Goal: Communication & Community: Ask a question

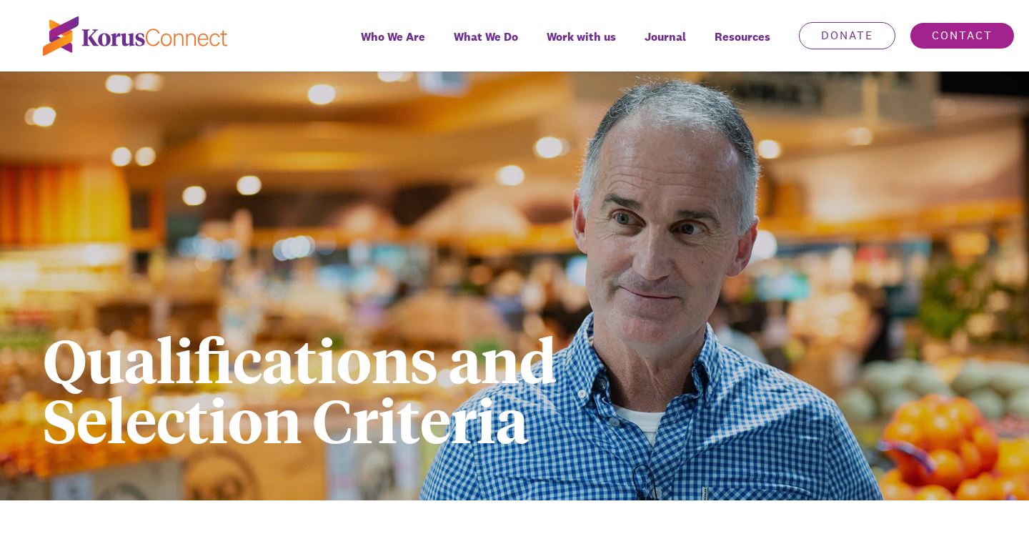
click at [946, 32] on link "Contact" at bounding box center [962, 35] width 105 height 27
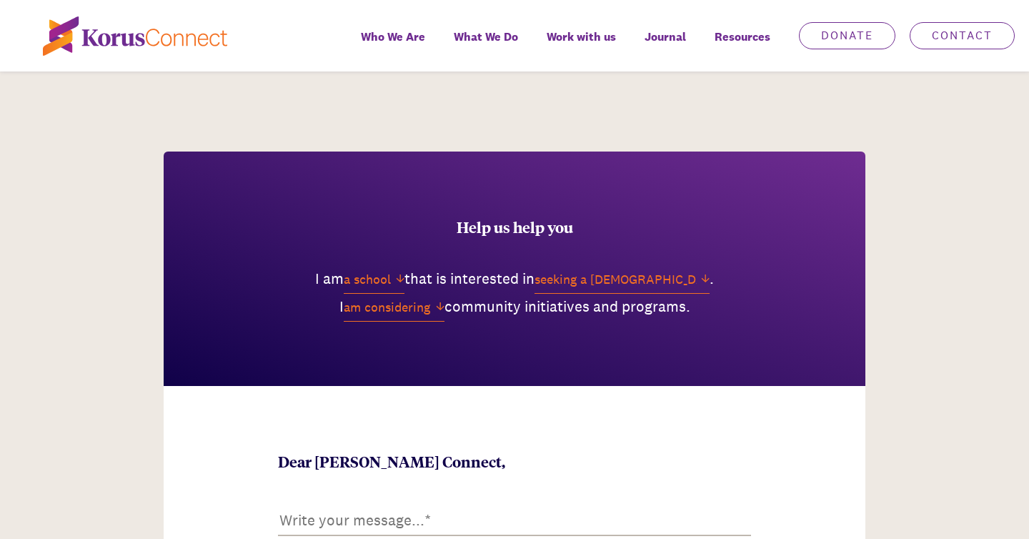
scroll to position [476, 0]
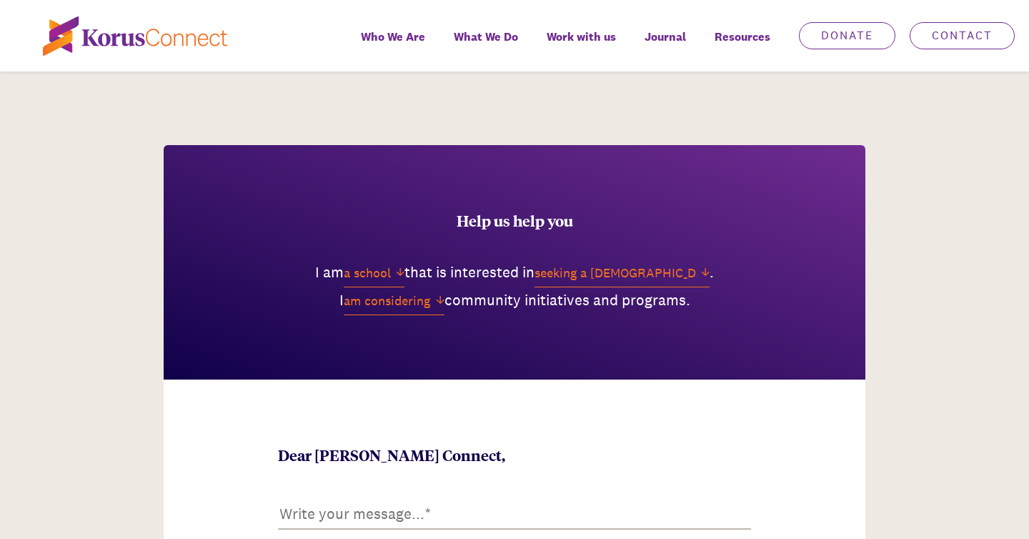
click at [393, 272] on select "a school a not-for-profit a [DEMOGRAPHIC_DATA] a business a public service an i…" at bounding box center [374, 273] width 61 height 28
select select "an individual"
click at [344, 259] on select "a school a not-for-profit a [DEMOGRAPHIC_DATA] a business a public service an i…" at bounding box center [374, 273] width 61 height 28
click at [721, 277] on select "seeking a chaplaincy service learning more about [PERSON_NAME] Connect partneri…" at bounding box center [635, 273] width 175 height 28
click at [553, 259] on select "seeking a chaplaincy service learning more about [PERSON_NAME] Connect partneri…" at bounding box center [635, 273] width 175 height 28
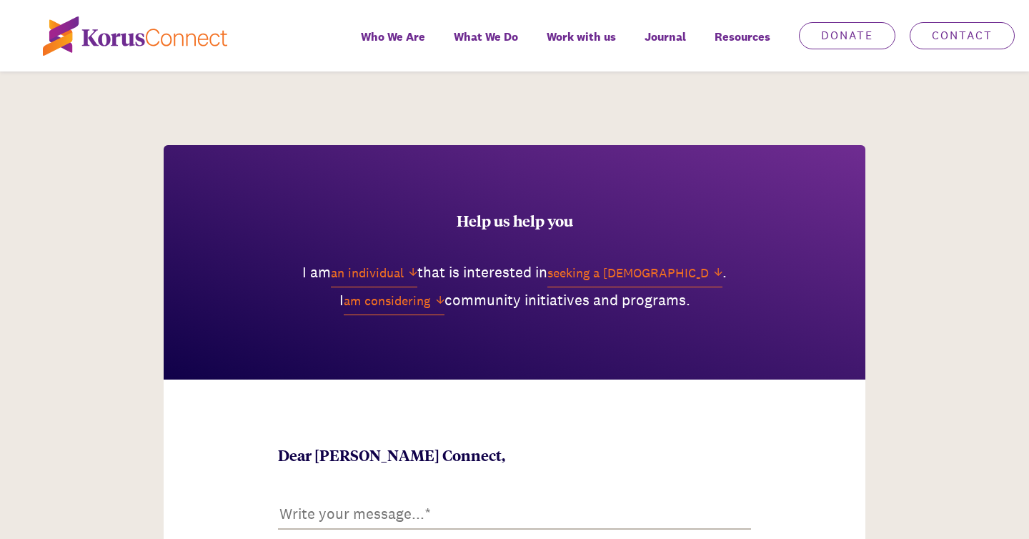
click at [441, 303] on select "am considering am involved in am not involved in am planning am exploring" at bounding box center [394, 301] width 101 height 28
select select "am planning"
click at [352, 287] on select "am considering am involved in am not involved in am planning am exploring" at bounding box center [394, 301] width 101 height 28
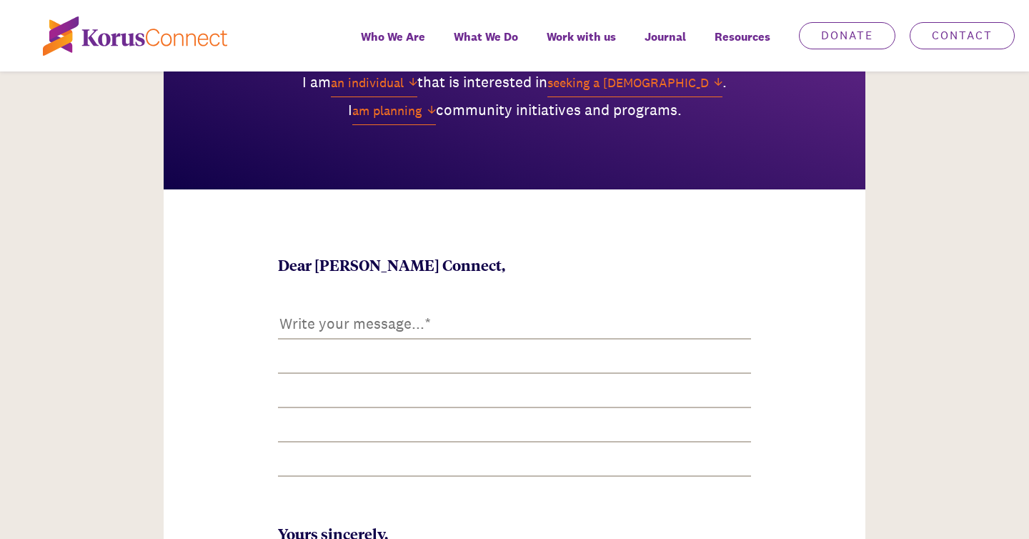
scroll to position [675, 0]
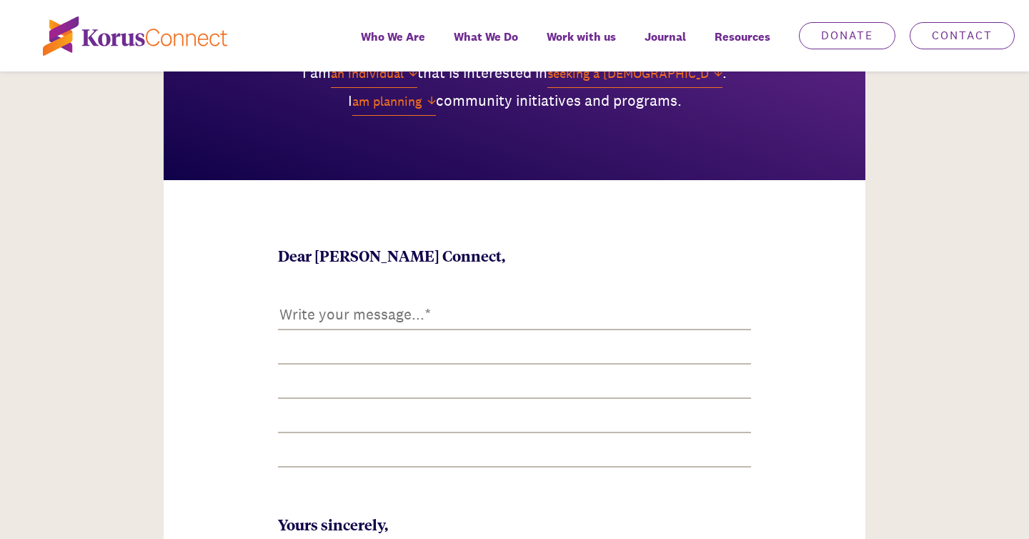
click at [368, 311] on textarea at bounding box center [515, 383] width 474 height 174
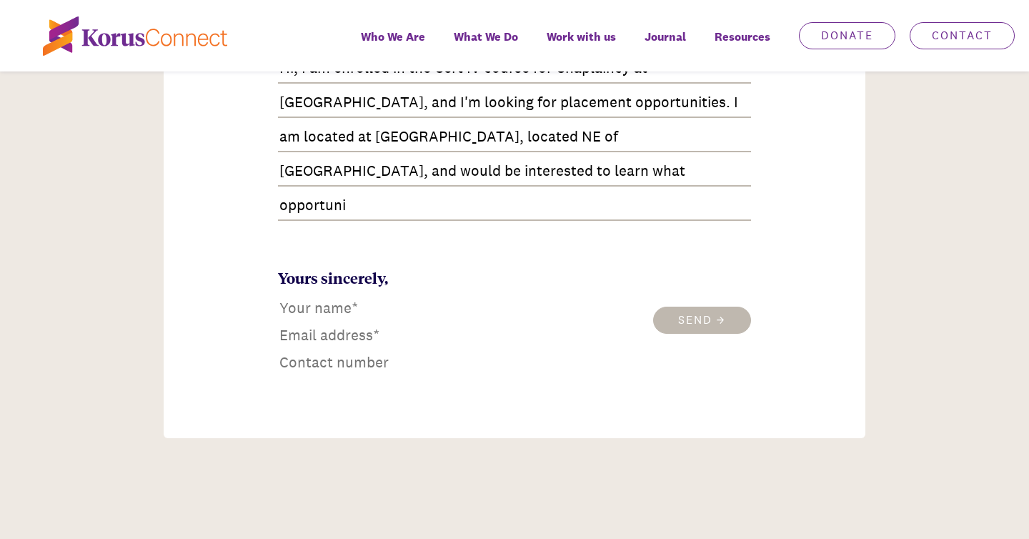
scroll to position [921, 0]
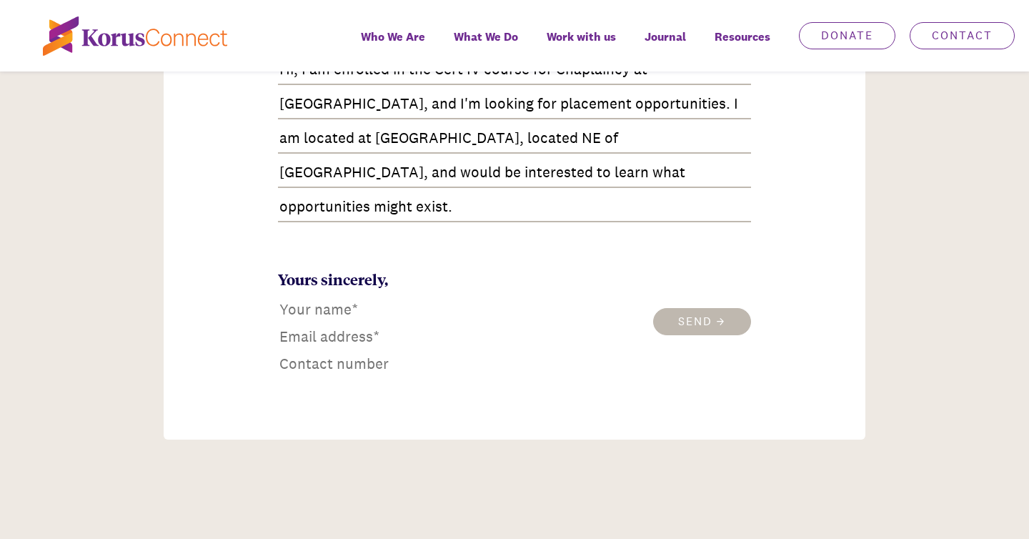
click at [298, 211] on textarea "Hi, I am enrolled in the Cert IV course for Chaplaincy at [GEOGRAPHIC_DATA], an…" at bounding box center [515, 138] width 474 height 174
type textarea "Hi, I am enrolled in the Cert IV course for Chaplaincy at [GEOGRAPHIC_DATA], an…"
click at [285, 313] on input at bounding box center [365, 309] width 174 height 23
type input "[PERSON_NAME] [PERSON_NAME]"
type input "[EMAIL_ADDRESS][DOMAIN_NAME]"
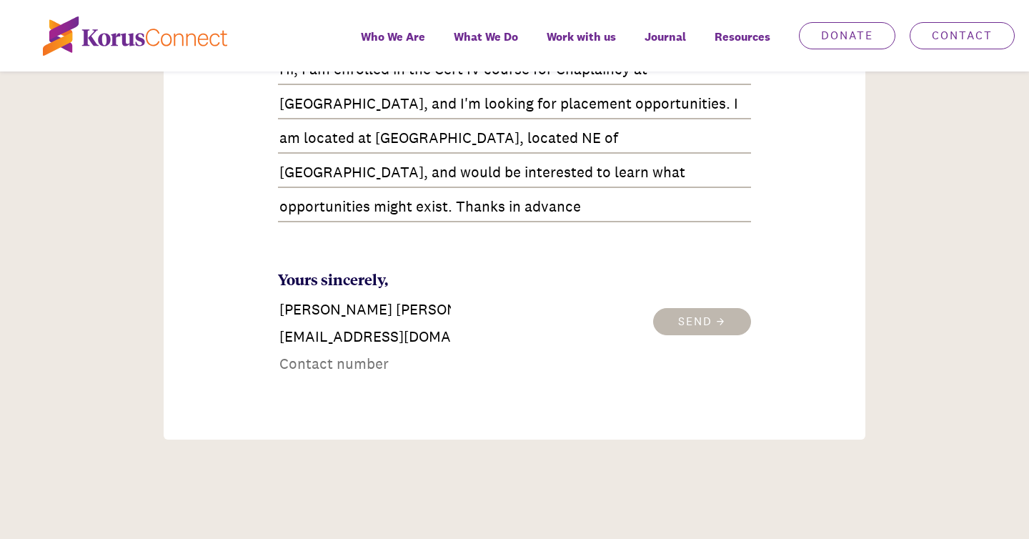
type input "0438738862"
click at [360, 314] on input "[PERSON_NAME] [PERSON_NAME]" at bounding box center [365, 309] width 174 height 23
type input "[PERSON_NAME]"
click at [688, 322] on button "Send" at bounding box center [702, 321] width 98 height 27
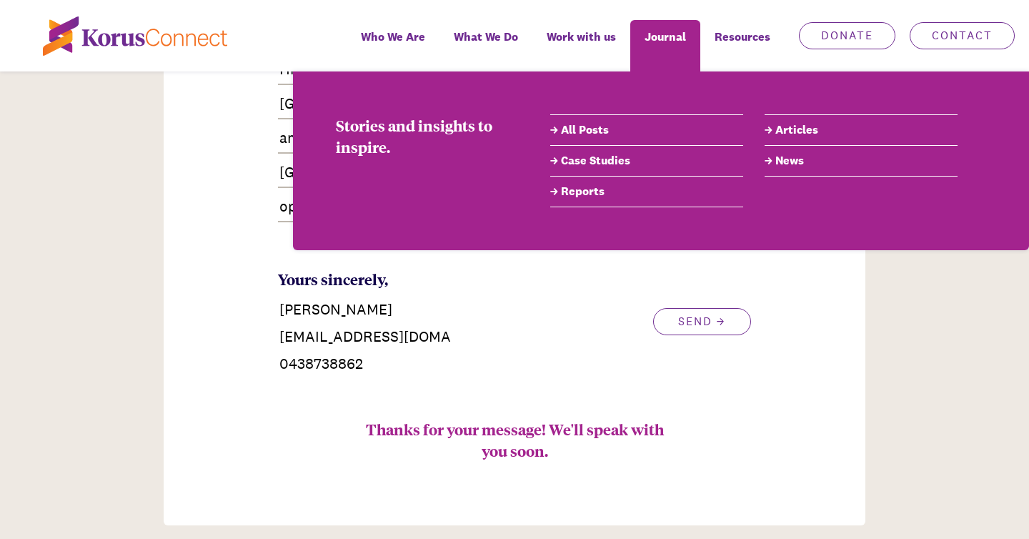
click at [787, 167] on link "News" at bounding box center [861, 160] width 193 height 17
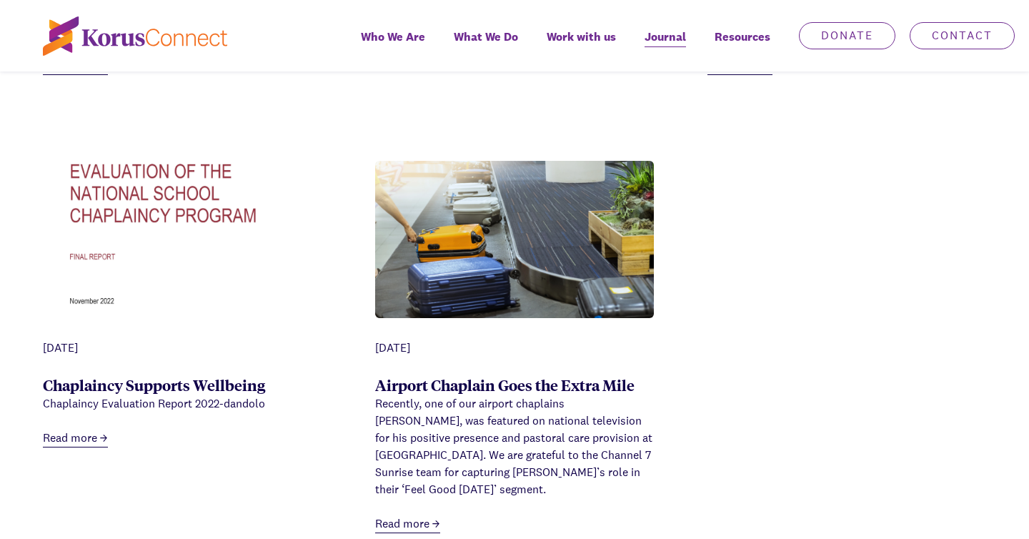
scroll to position [999, 0]
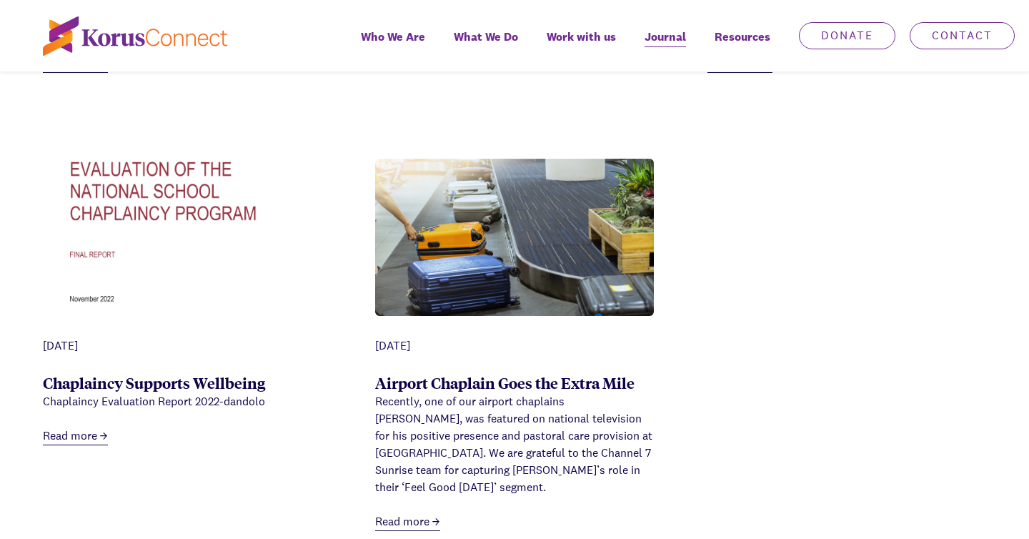
click at [520, 382] on link "Airport Chaplain Goes the Extra Mile" at bounding box center [504, 382] width 259 height 20
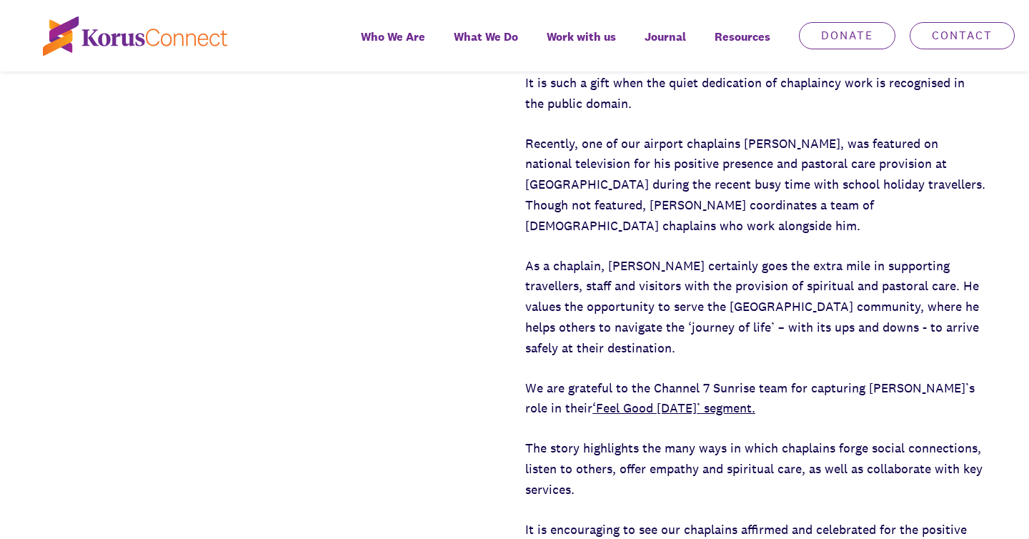
scroll to position [691, 0]
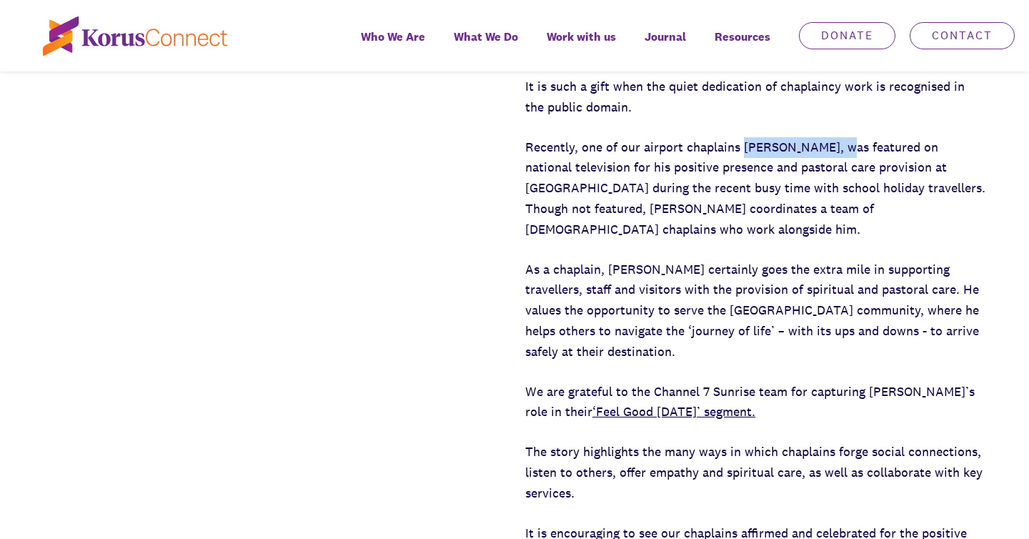
drag, startPoint x: 745, startPoint y: 149, endPoint x: 848, endPoint y: 152, distance: 103.0
click at [848, 152] on p "Recently, one of our airport chaplains [PERSON_NAME], was featured on national …" at bounding box center [755, 188] width 461 height 103
copy p "[PERSON_NAME]"
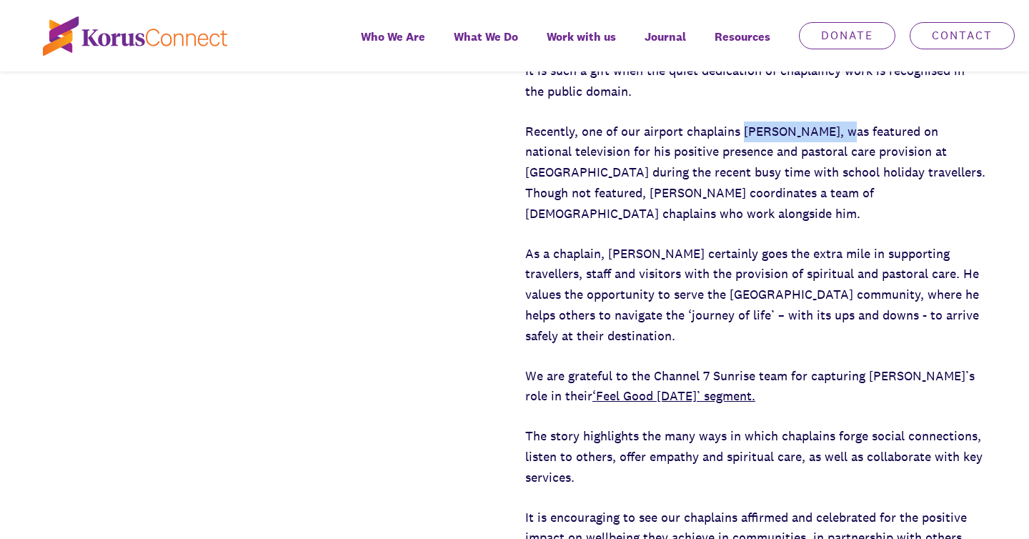
scroll to position [709, 0]
